Goal: Task Accomplishment & Management: Complete application form

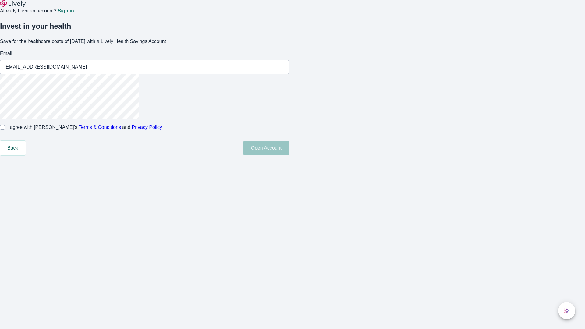
click at [5, 130] on input "I agree with Lively’s Terms & Conditions and Privacy Policy" at bounding box center [2, 127] width 5 height 5
checkbox input "true"
click at [289, 155] on button "Open Account" at bounding box center [266, 148] width 45 height 15
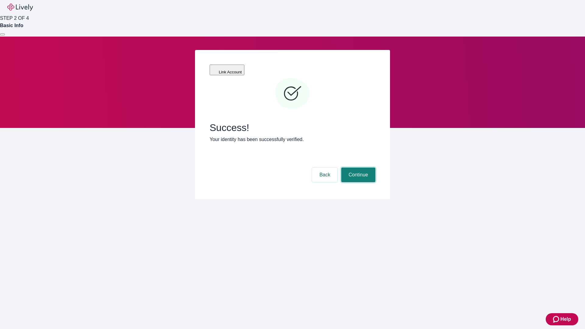
click at [358, 168] on button "Continue" at bounding box center [358, 175] width 34 height 15
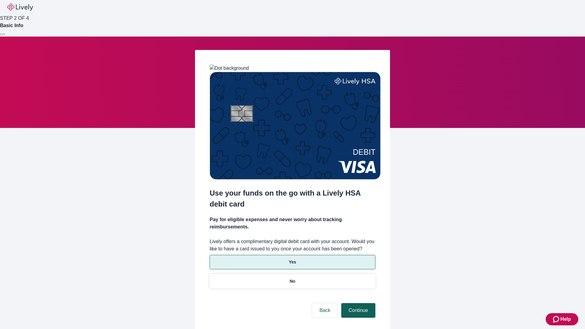
click at [292, 259] on p "Yes" at bounding box center [292, 262] width 7 height 6
click at [358, 303] on button "Continue" at bounding box center [358, 310] width 34 height 15
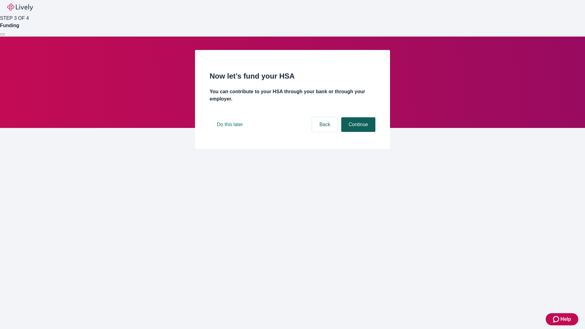
click at [358, 132] on button "Continue" at bounding box center [358, 124] width 34 height 15
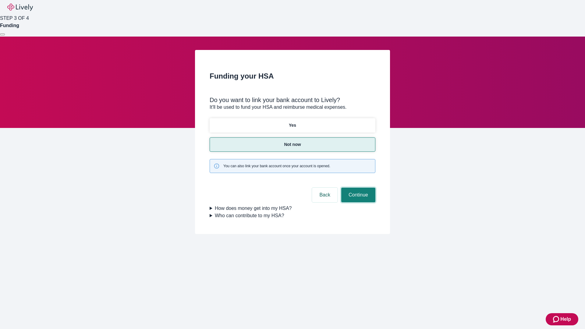
click at [358, 188] on button "Continue" at bounding box center [358, 195] width 34 height 15
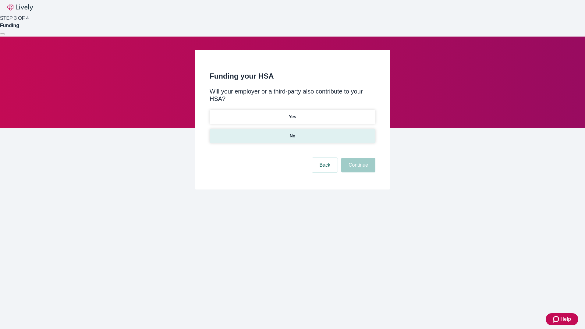
click at [292, 133] on p "No" at bounding box center [293, 136] width 6 height 6
click at [358, 158] on button "Continue" at bounding box center [358, 165] width 34 height 15
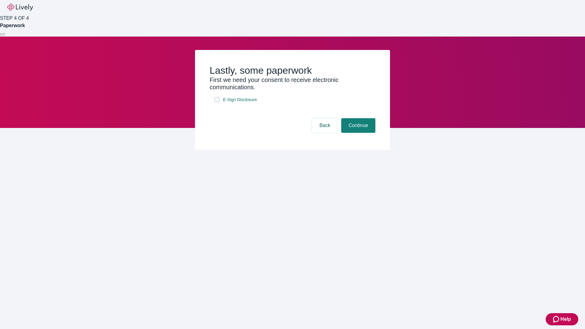
click at [217, 102] on input "E-Sign Disclosure" at bounding box center [217, 99] width 5 height 5
checkbox input "true"
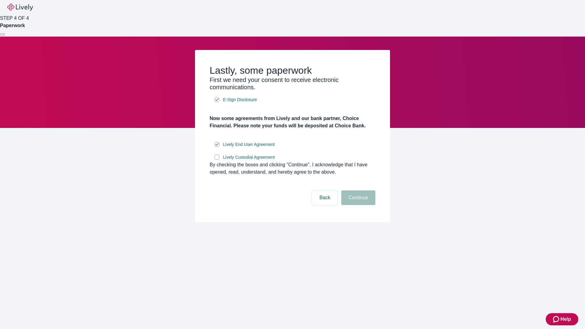
click at [217, 160] on input "Lively Custodial Agreement" at bounding box center [217, 157] width 5 height 5
checkbox input "true"
click at [358, 205] on button "Continue" at bounding box center [358, 197] width 34 height 15
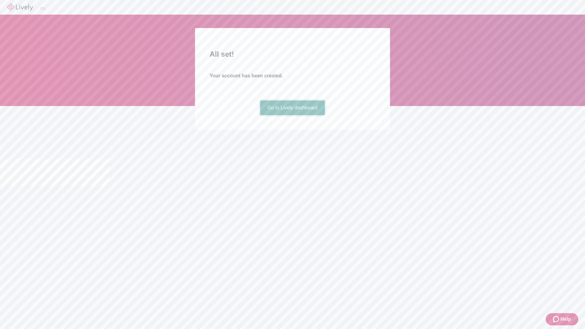
click at [292, 115] on link "Go to Lively dashboard" at bounding box center [292, 108] width 65 height 15
